Goal: Task Accomplishment & Management: Use online tool/utility

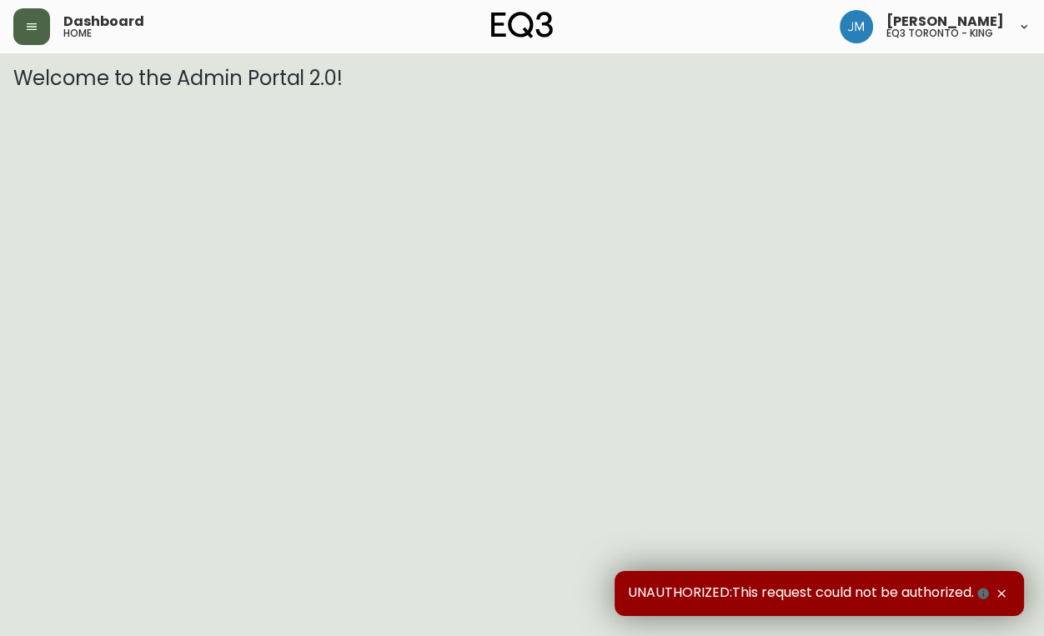
click at [42, 33] on button "button" at bounding box center [31, 26] width 37 height 37
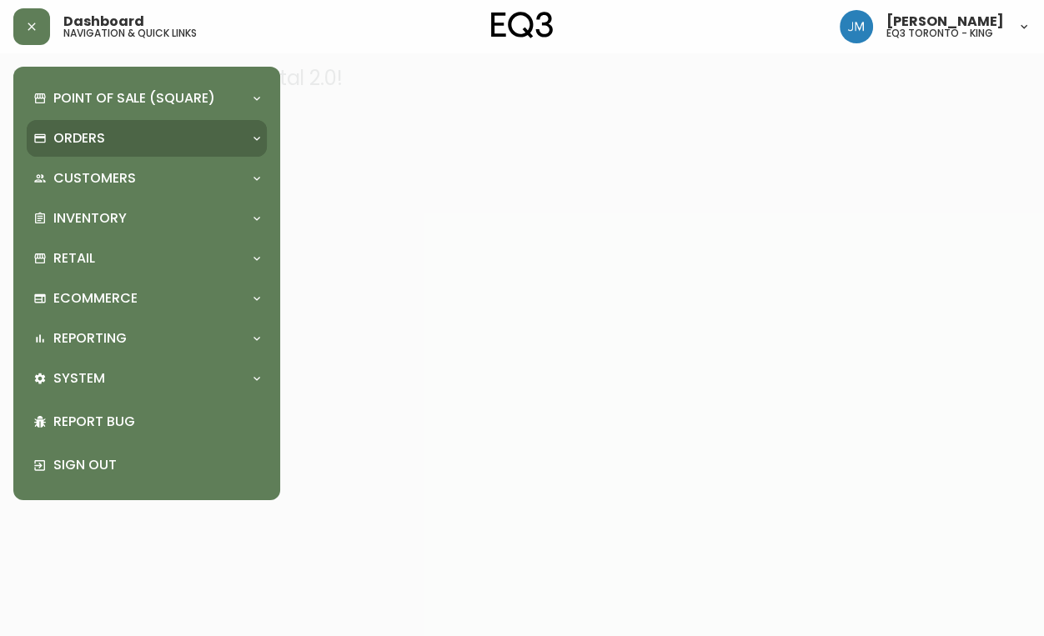
click at [73, 135] on p "Orders" at bounding box center [79, 138] width 52 height 18
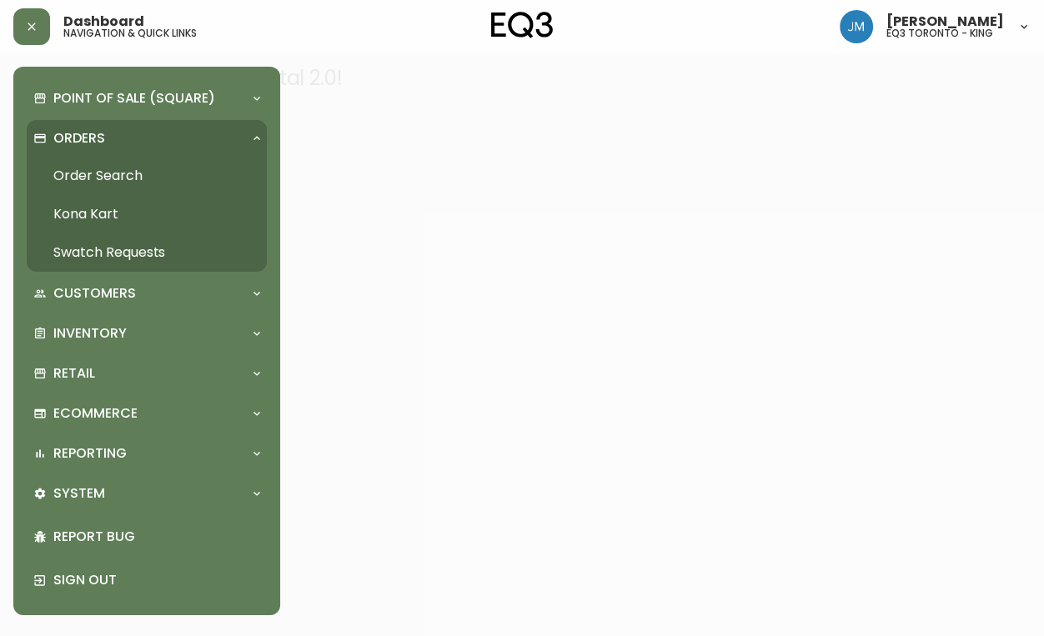
click at [91, 176] on link "Order Search" at bounding box center [147, 176] width 240 height 38
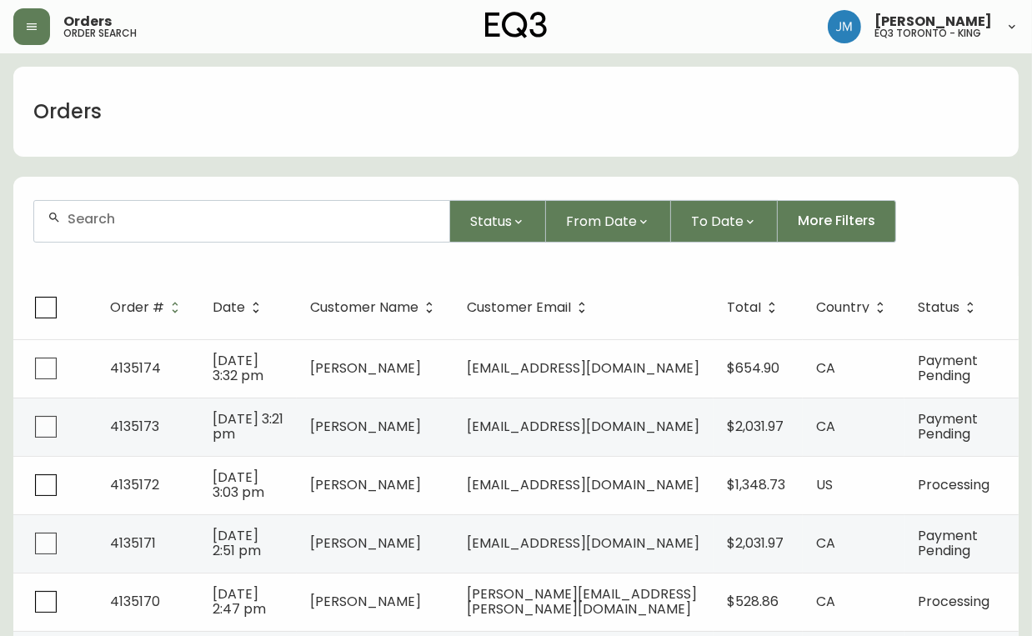
click at [108, 233] on div at bounding box center [241, 221] width 415 height 41
paste input "[EMAIL_ADDRESS][DOMAIN_NAME]"
type input "[EMAIL_ADDRESS][DOMAIN_NAME]"
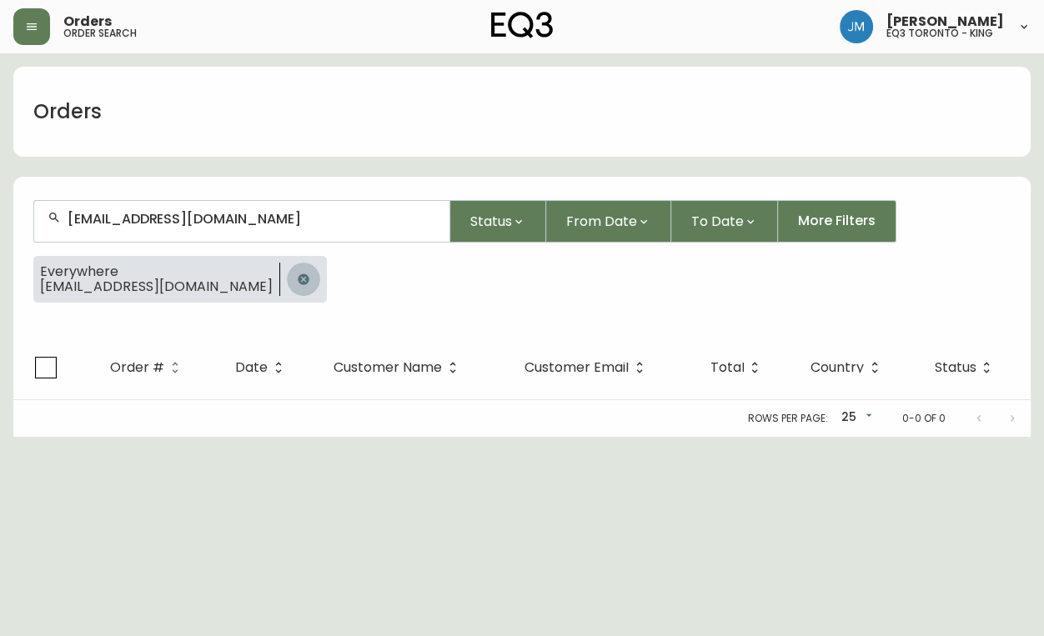
click at [297, 283] on icon "button" at bounding box center [303, 279] width 13 height 13
